Goal: Information Seeking & Learning: Learn about a topic

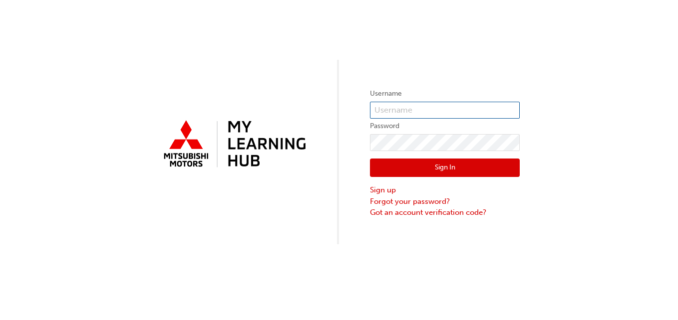
type input "0005002364"
click at [399, 172] on button "Sign In" at bounding box center [445, 168] width 150 height 19
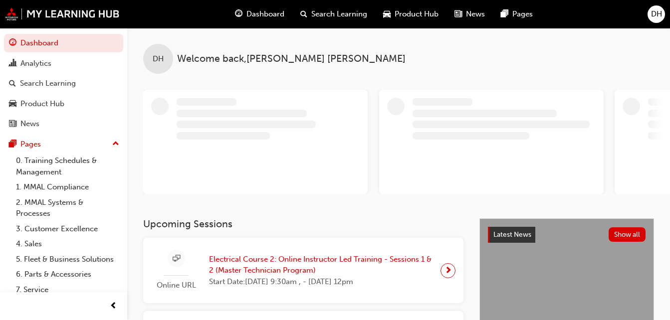
click at [326, 10] on span "Search Learning" at bounding box center [339, 13] width 56 height 11
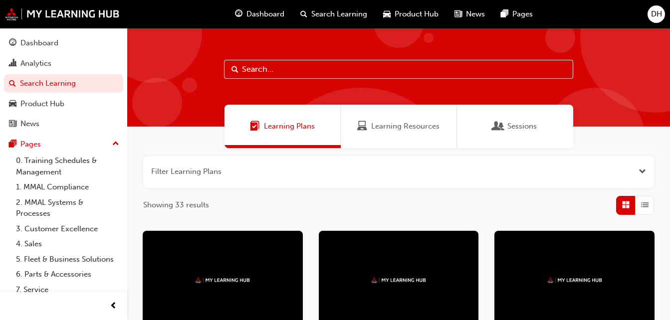
click at [288, 69] on input "text" at bounding box center [398, 69] width 349 height 19
type input "dpf"
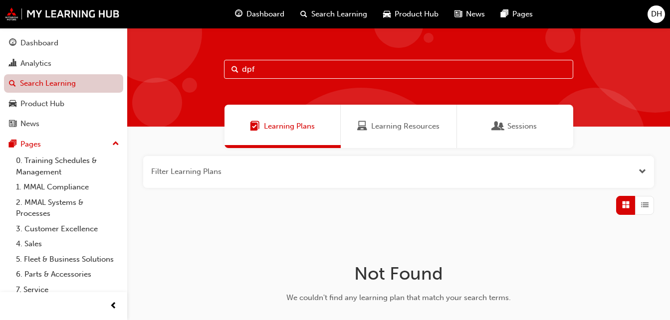
click at [45, 81] on link "Search Learning" at bounding box center [63, 83] width 119 height 18
click at [315, 63] on input "dpf" at bounding box center [398, 69] width 349 height 19
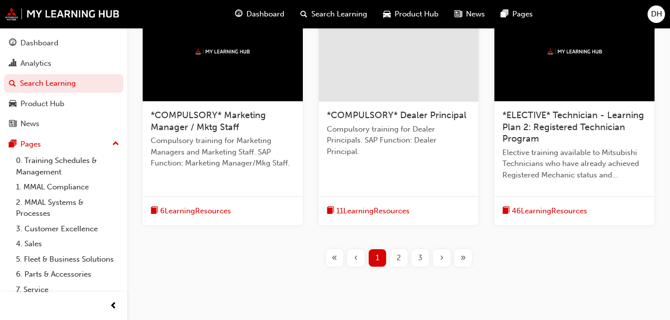
scroll to position [495, 0]
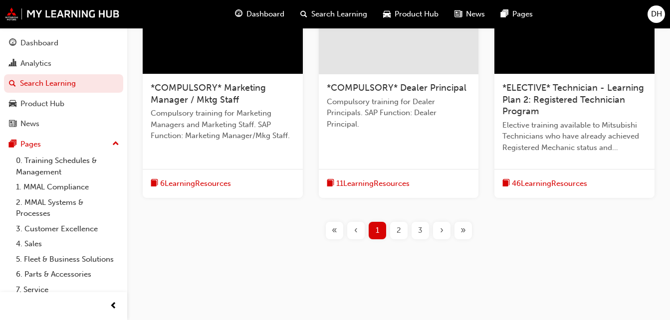
click at [397, 230] on span "2" at bounding box center [399, 230] width 4 height 11
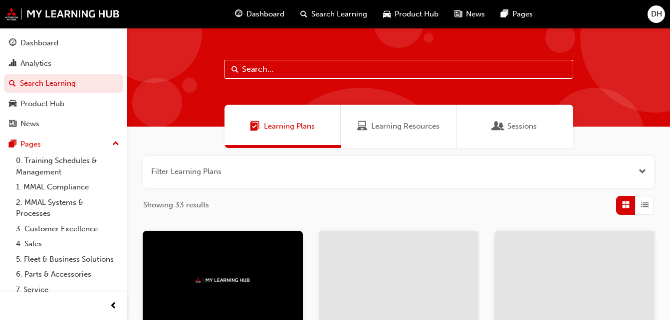
click at [390, 137] on div "Learning Resources" at bounding box center [399, 126] width 116 height 43
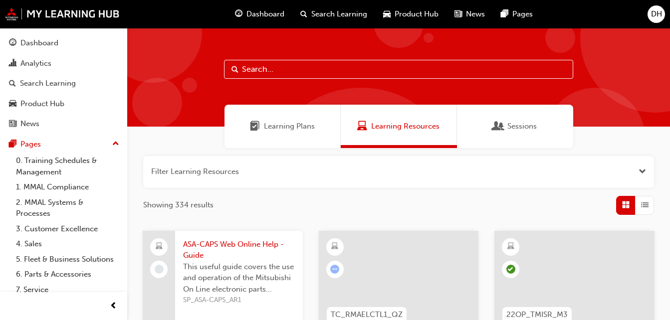
click at [285, 72] on input "text" at bounding box center [398, 69] width 349 height 19
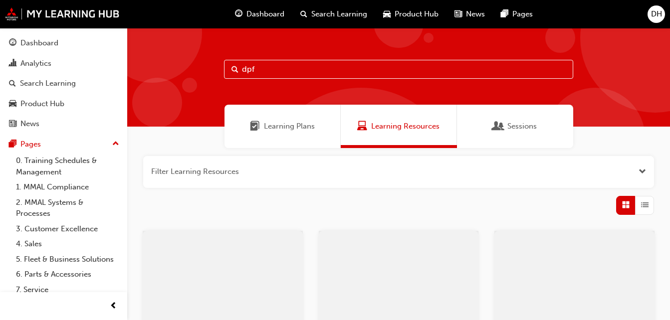
type input "dpf"
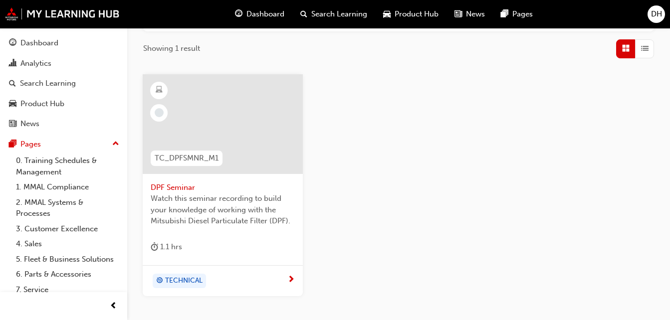
scroll to position [158, 0]
click at [205, 126] on div at bounding box center [223, 123] width 160 height 100
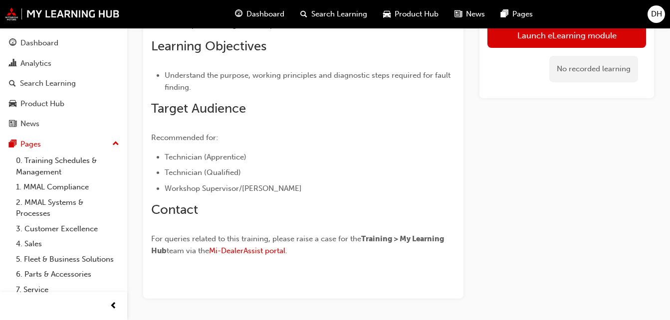
scroll to position [234, 0]
